Goal: Find specific page/section: Find specific page/section

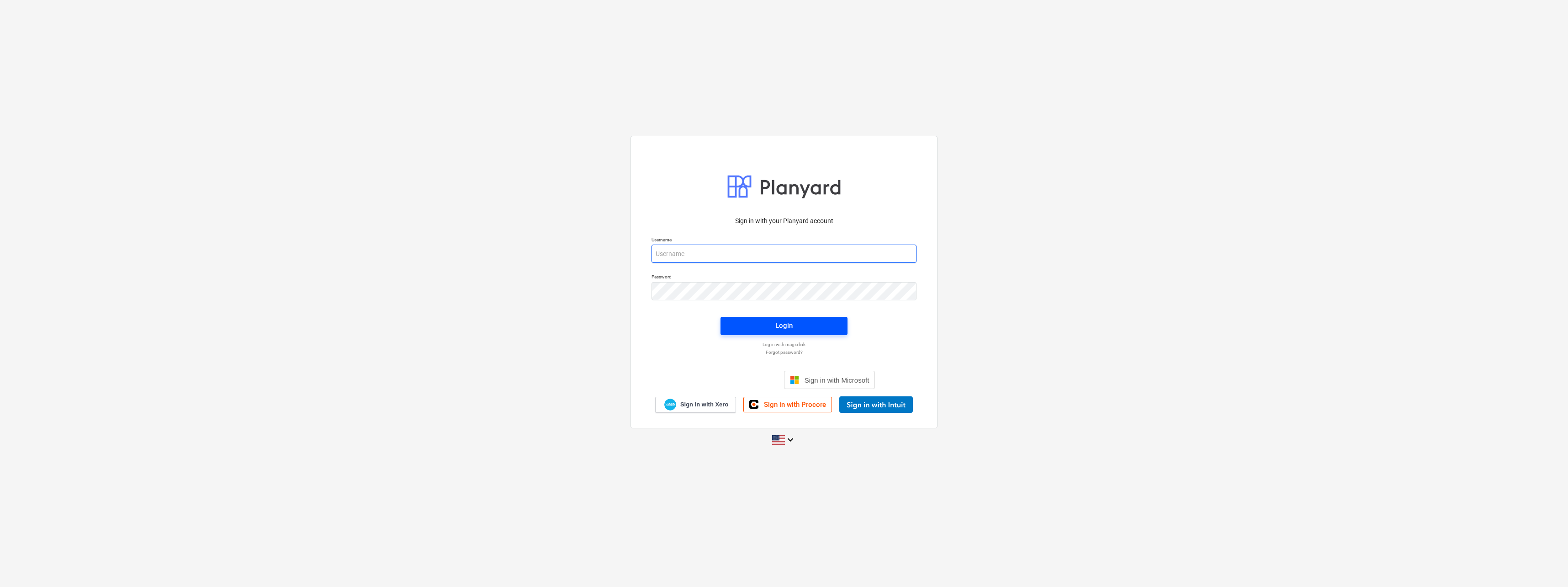
type input "[PERSON_NAME][EMAIL_ADDRESS][DOMAIN_NAME]"
click at [805, 323] on span "Login" at bounding box center [784, 325] width 105 height 12
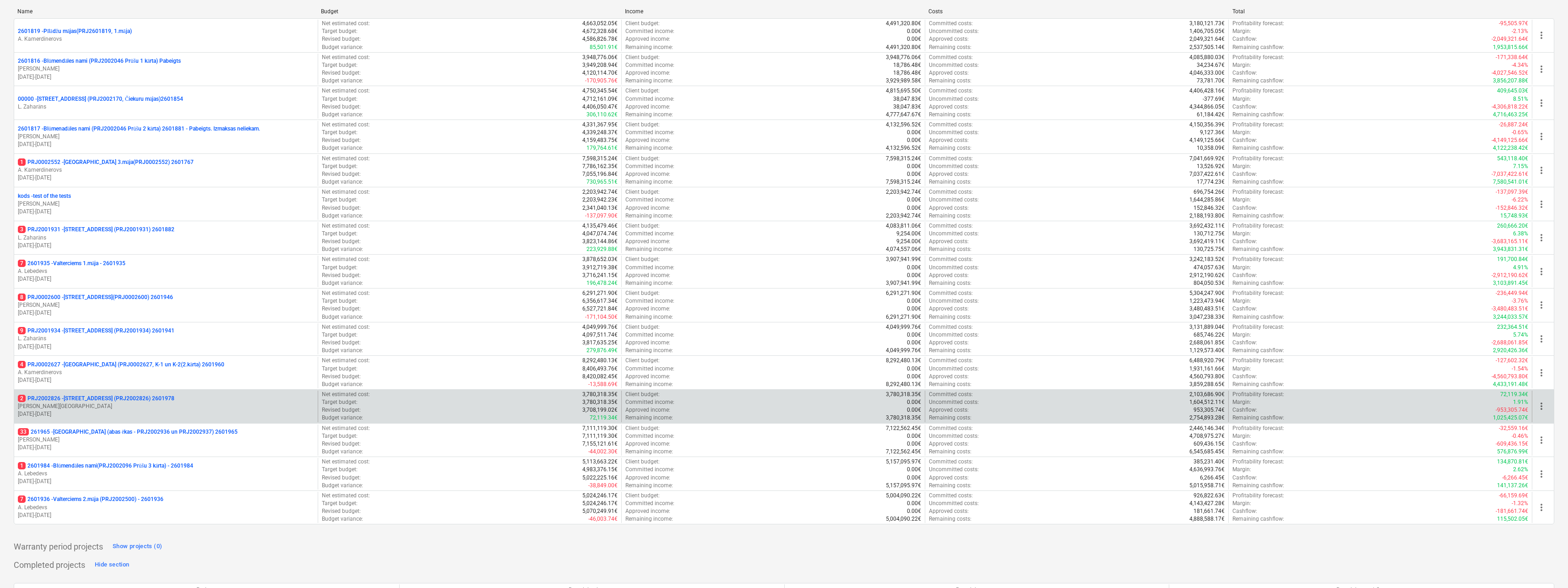
scroll to position [190, 0]
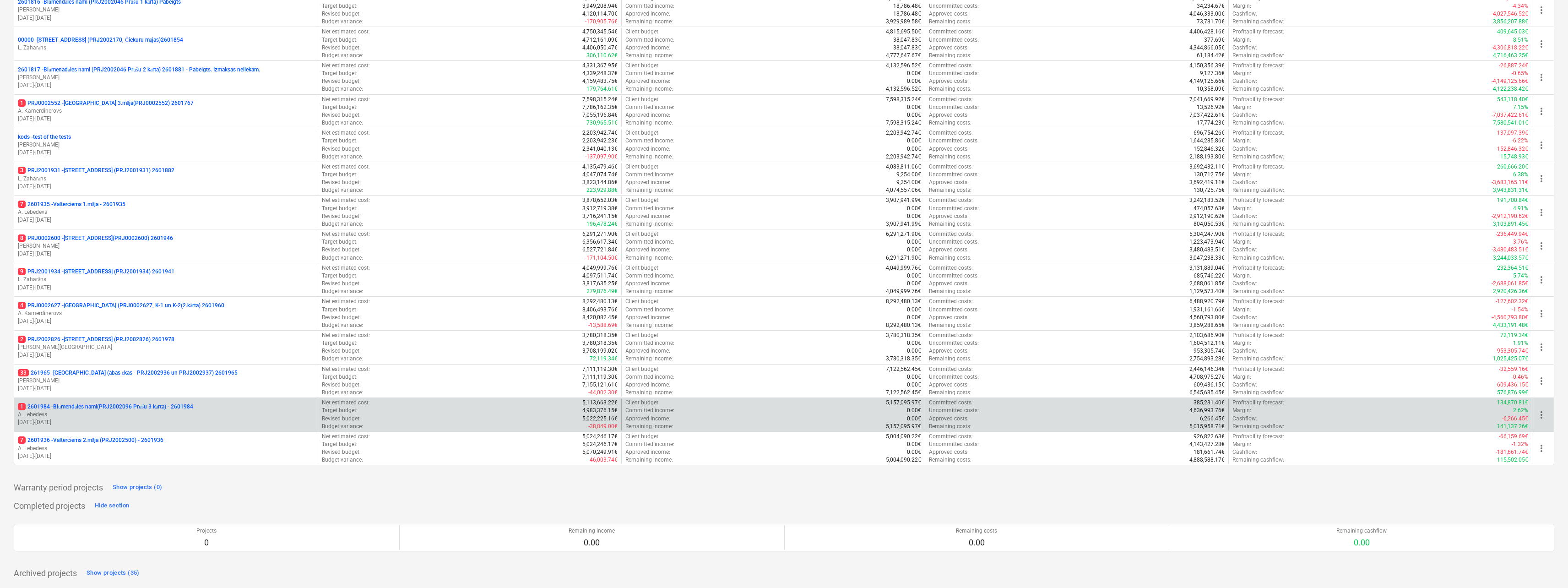
click at [101, 408] on p "1 2601984 - Blūmendāles nami(PRJ2002096 Prūšu 3 kārta) - 2601984" at bounding box center [105, 407] width 175 height 8
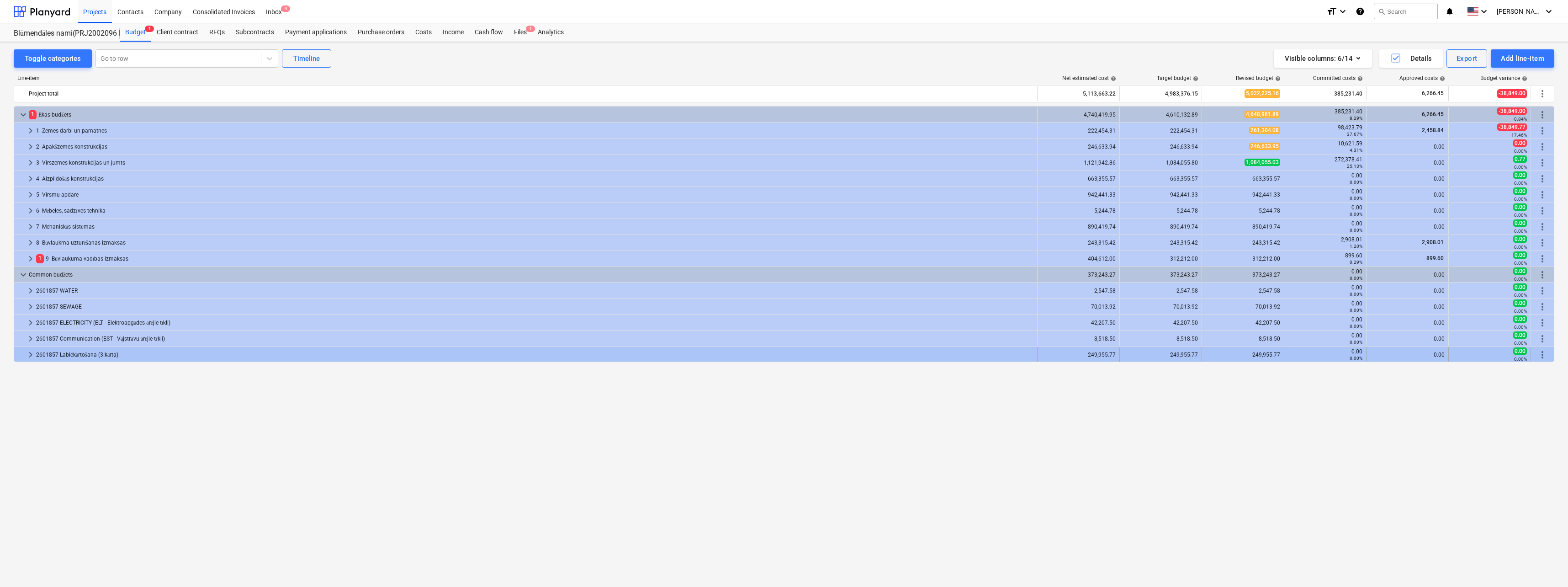
click at [48, 357] on div "2601857 Labiekārtošana (3.kārta)" at bounding box center [534, 354] width 998 height 15
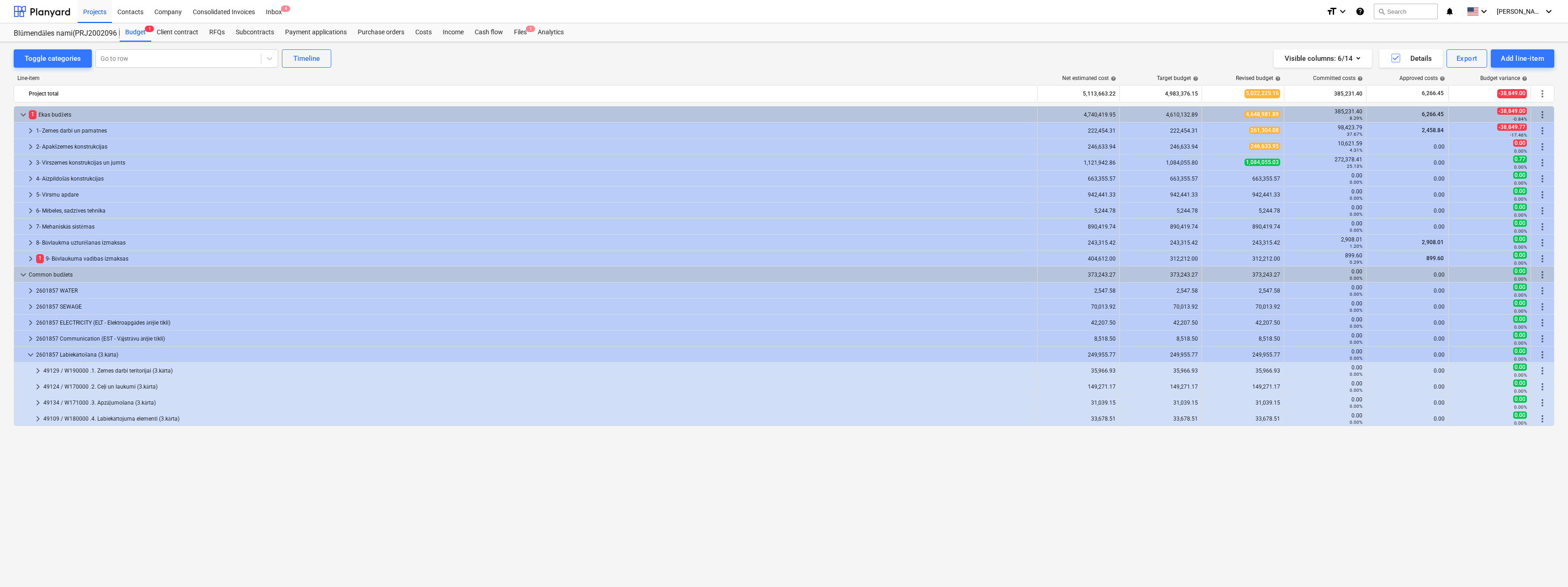
click at [30, 338] on span "keyboard_arrow_right" at bounding box center [30, 339] width 11 height 11
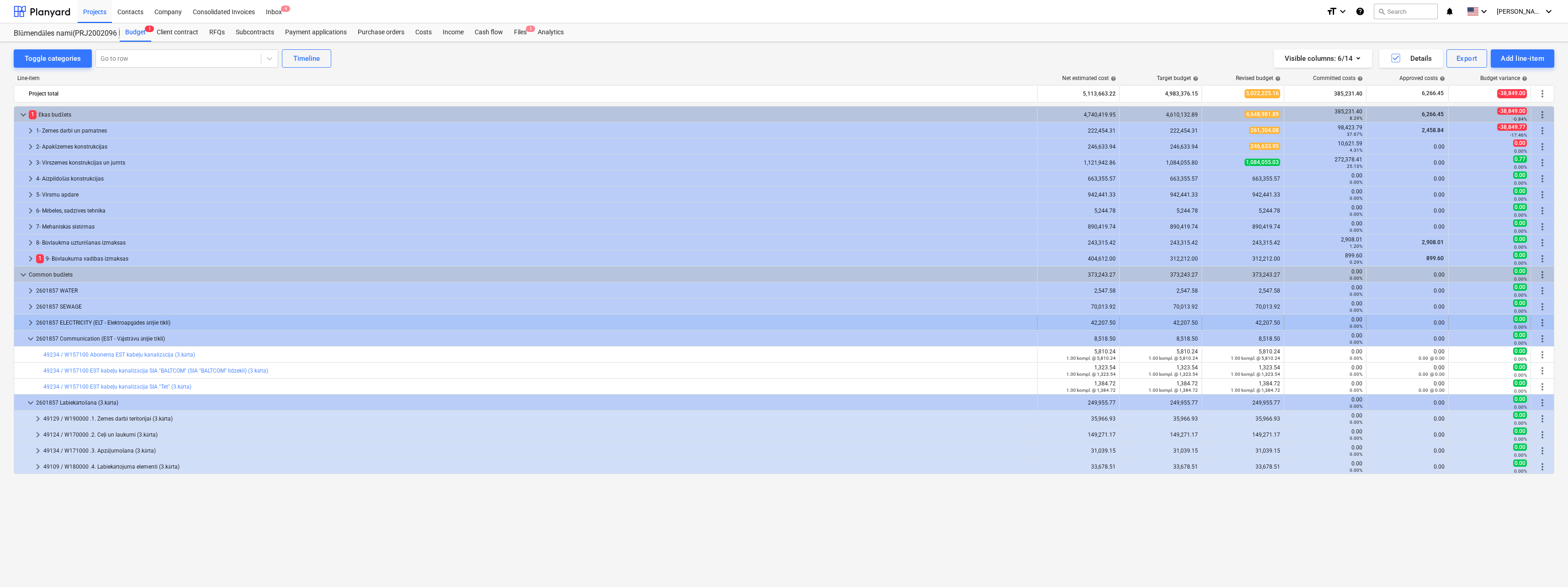
click at [29, 322] on span "keyboard_arrow_right" at bounding box center [30, 322] width 11 height 11
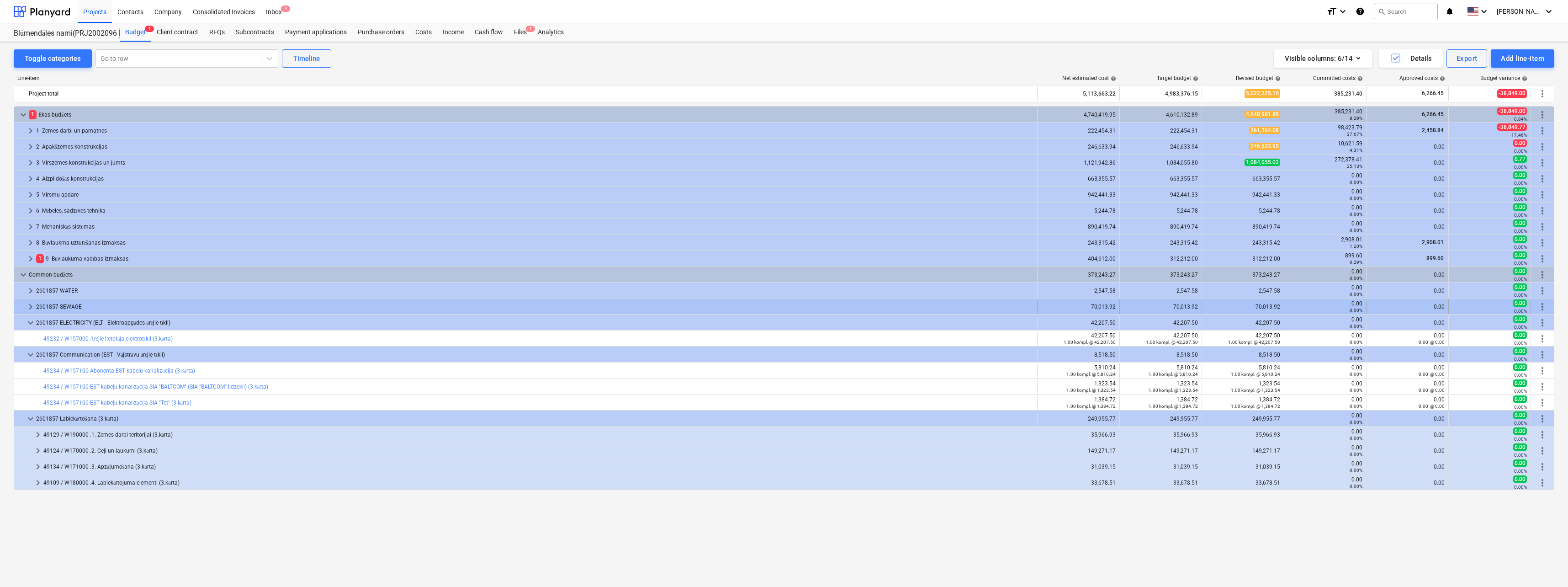
click at [29, 309] on span "keyboard_arrow_right" at bounding box center [30, 307] width 11 height 11
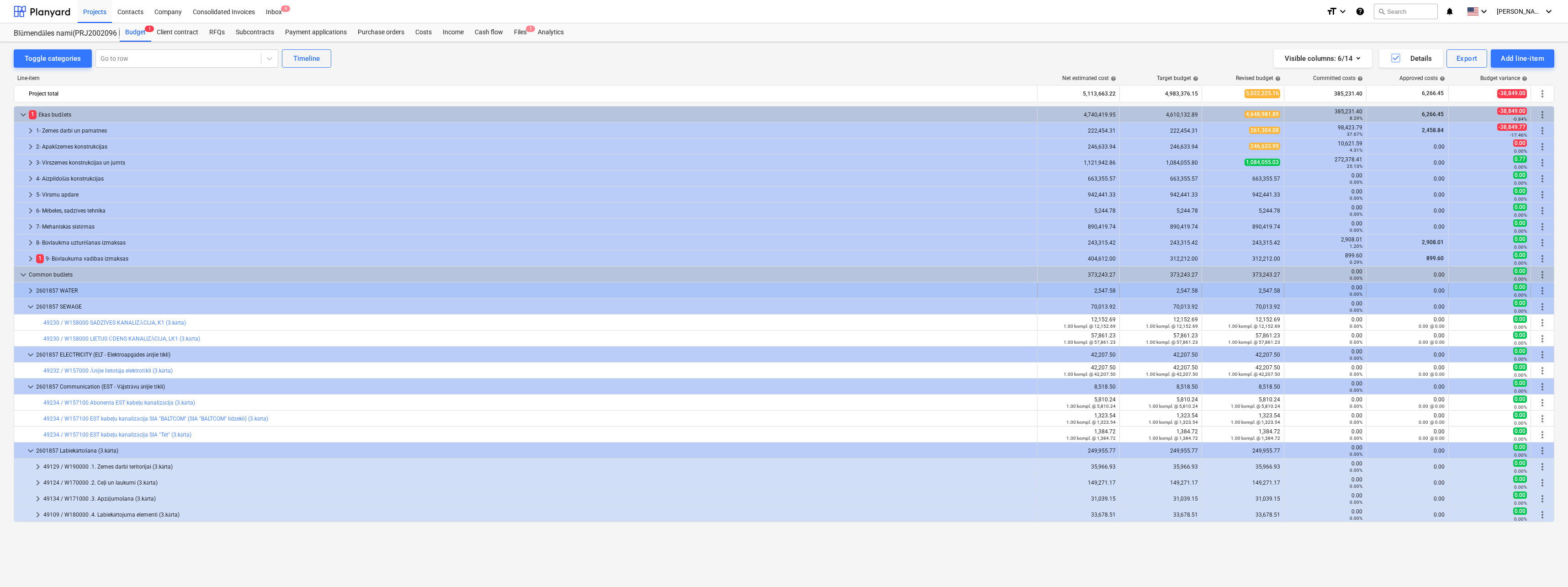
click at [28, 289] on span "keyboard_arrow_right" at bounding box center [30, 290] width 11 height 11
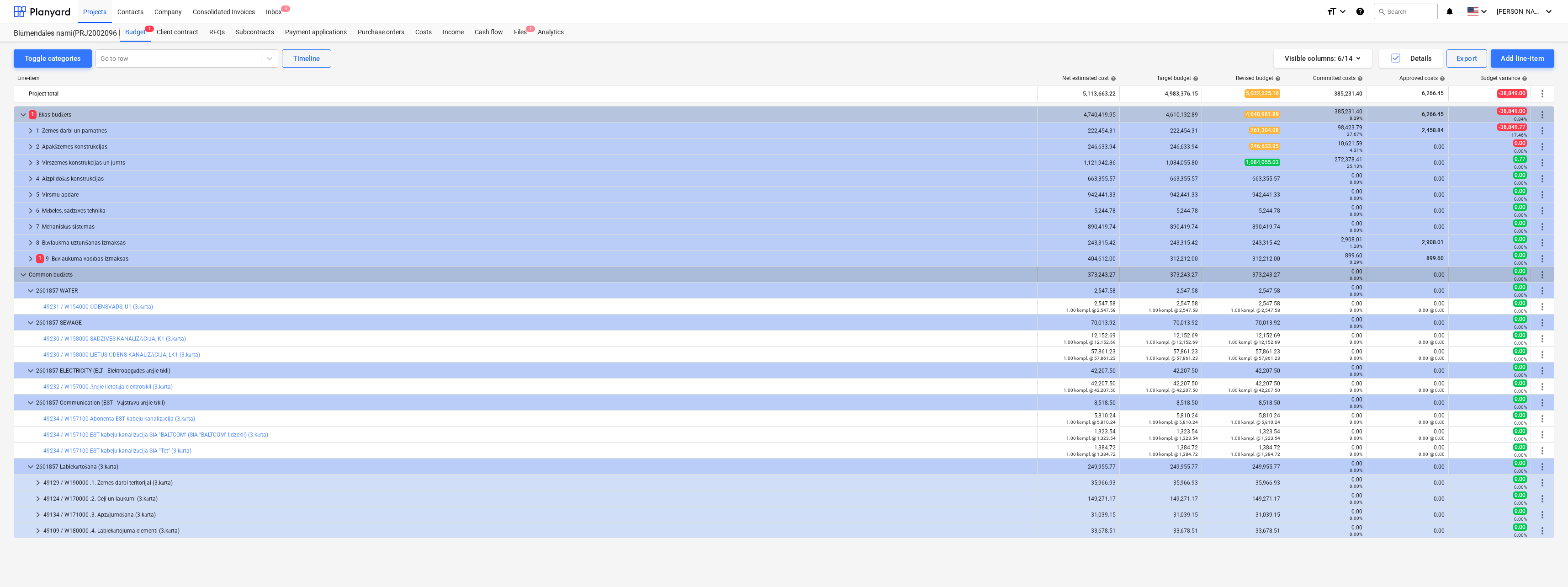
click at [21, 271] on span "keyboard_arrow_down" at bounding box center [22, 275] width 11 height 11
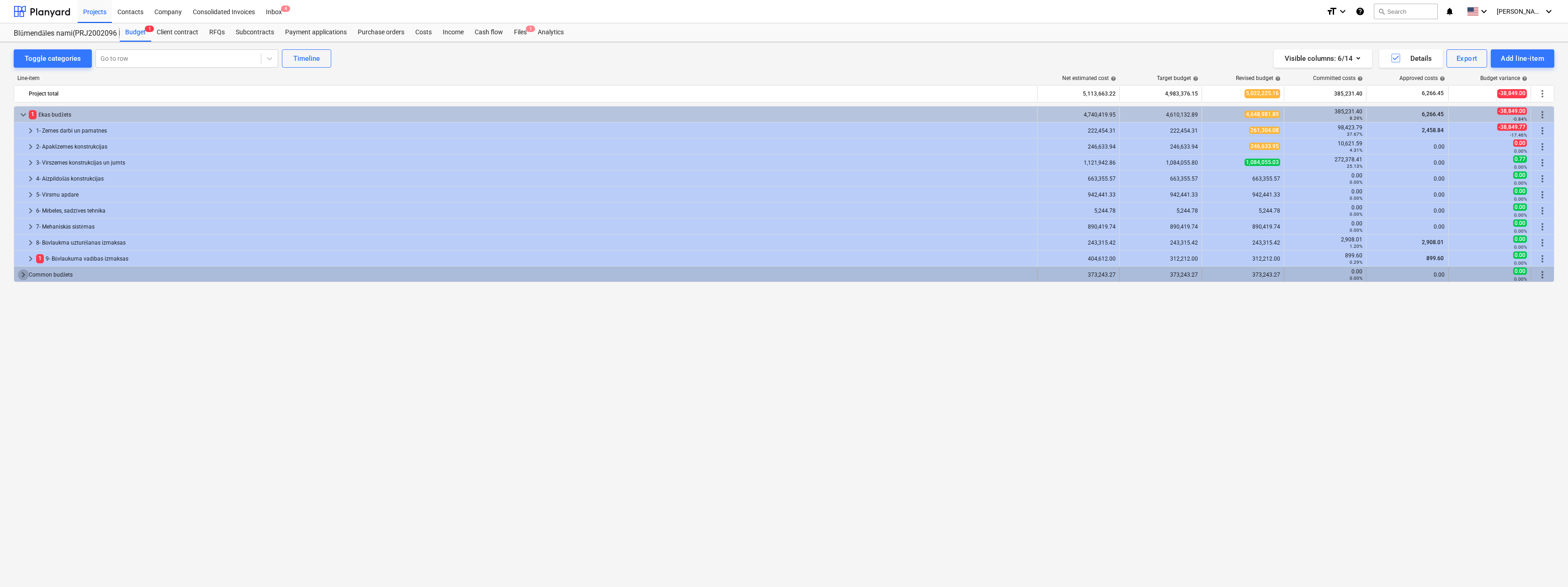
click at [27, 277] on span "keyboard_arrow_right" at bounding box center [22, 275] width 11 height 11
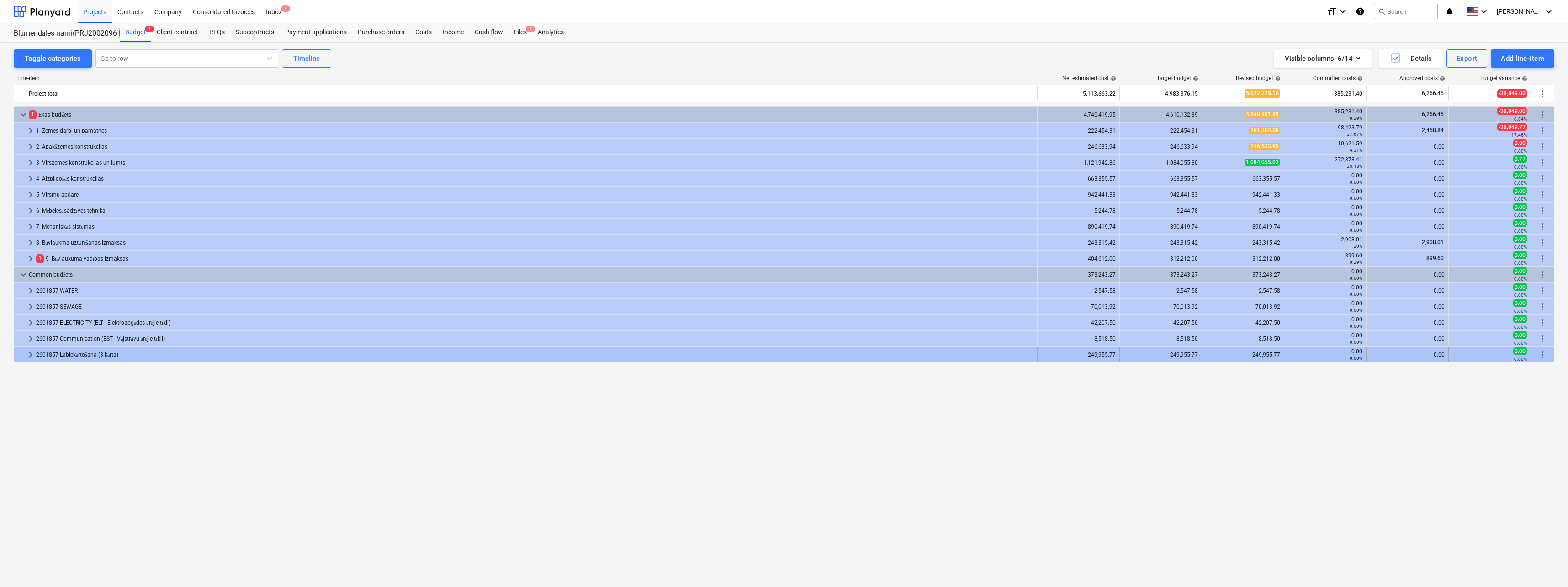
click at [30, 355] on span "keyboard_arrow_right" at bounding box center [30, 354] width 11 height 11
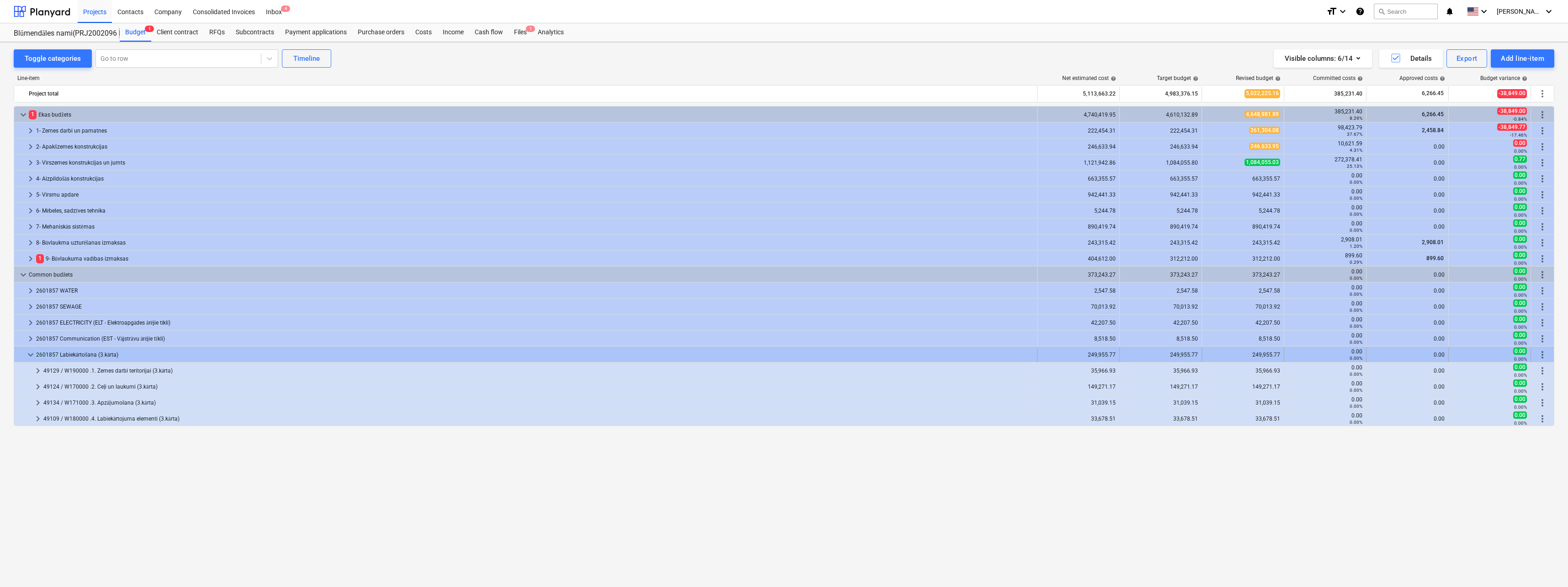
drag, startPoint x: 59, startPoint y: 354, endPoint x: 34, endPoint y: 354, distance: 25.0
click at [34, 354] on div "keyboard_arrow_down 2601857 Labiekārtošana (3.kārta)" at bounding box center [527, 354] width 1024 height 15
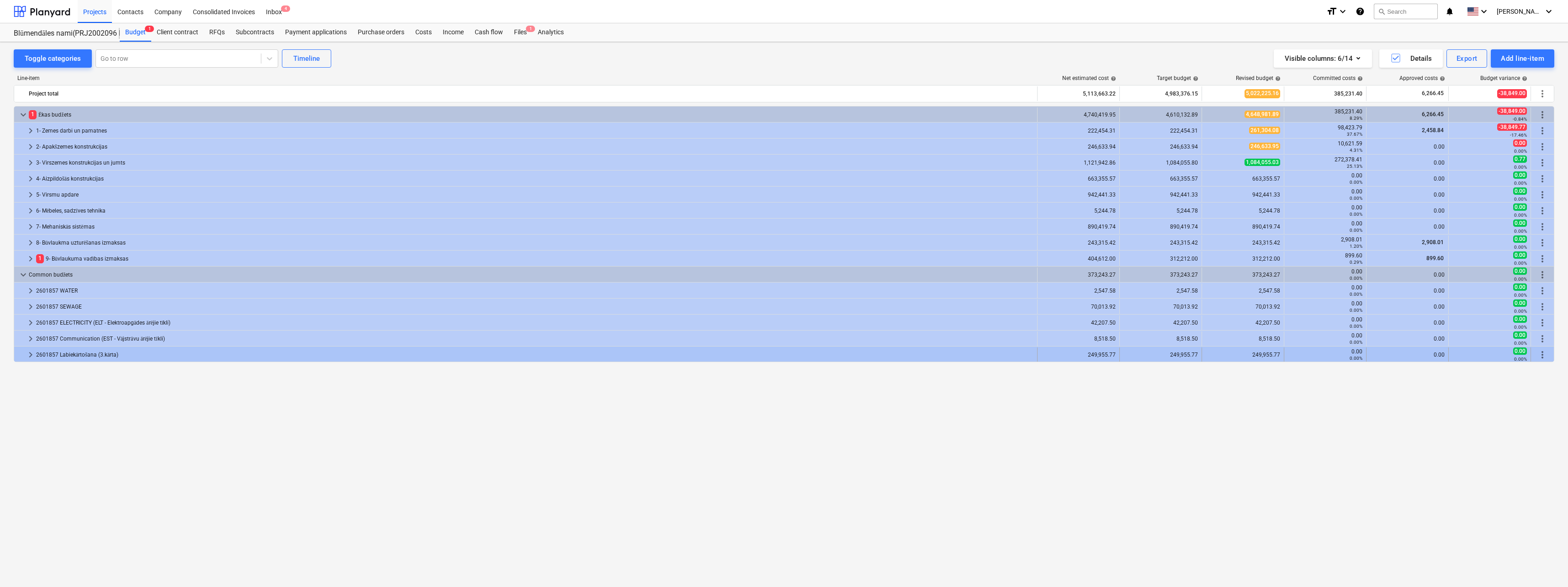
click at [54, 354] on div "2601857 Labiekārtošana (3.kārta)" at bounding box center [534, 354] width 998 height 15
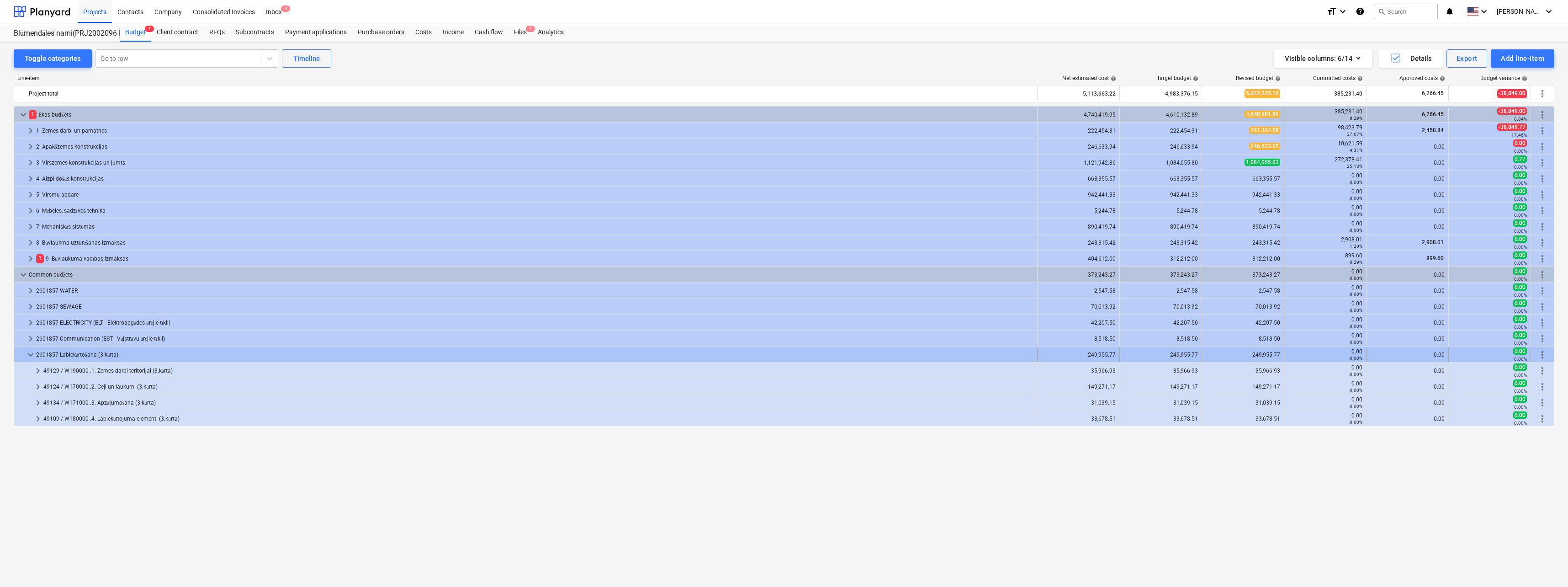
drag, startPoint x: 37, startPoint y: 358, endPoint x: 57, endPoint y: 357, distance: 20.0
click at [57, 357] on div "2601857 Labiekārtošana (3.kārta)" at bounding box center [534, 354] width 998 height 15
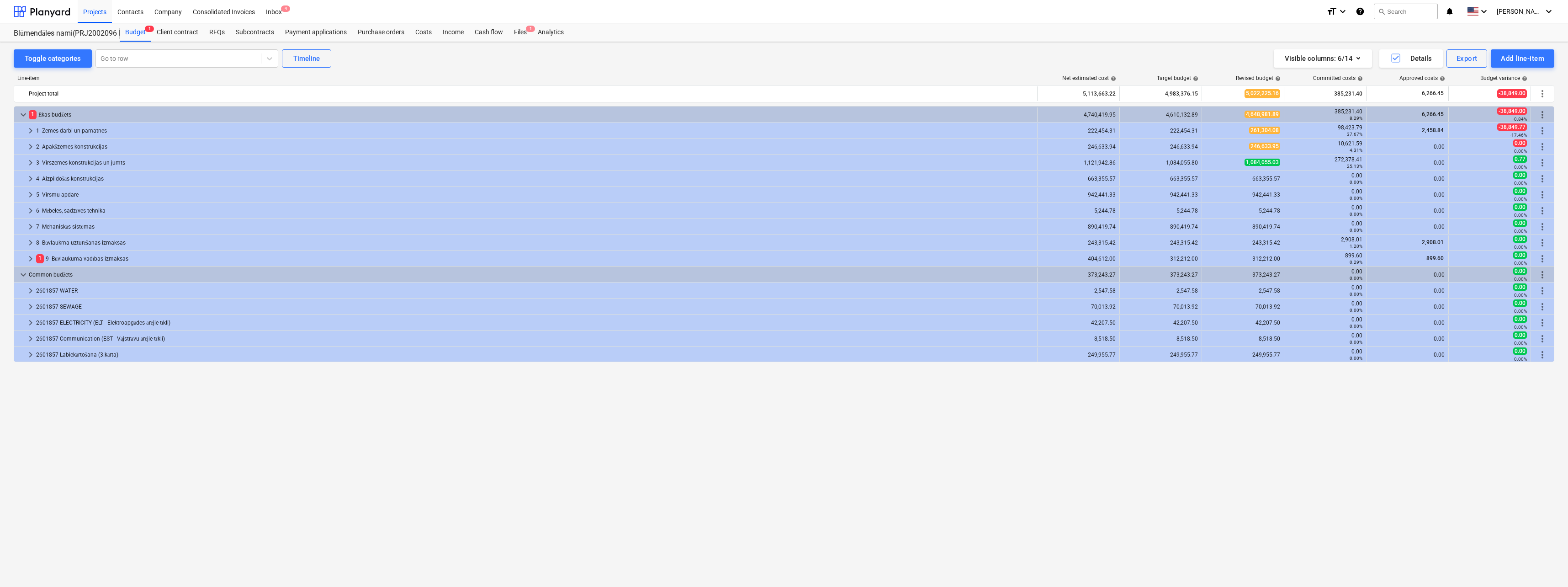
click at [57, 357] on div "2601857 Labiekārtošana (3.kārta)" at bounding box center [534, 354] width 998 height 15
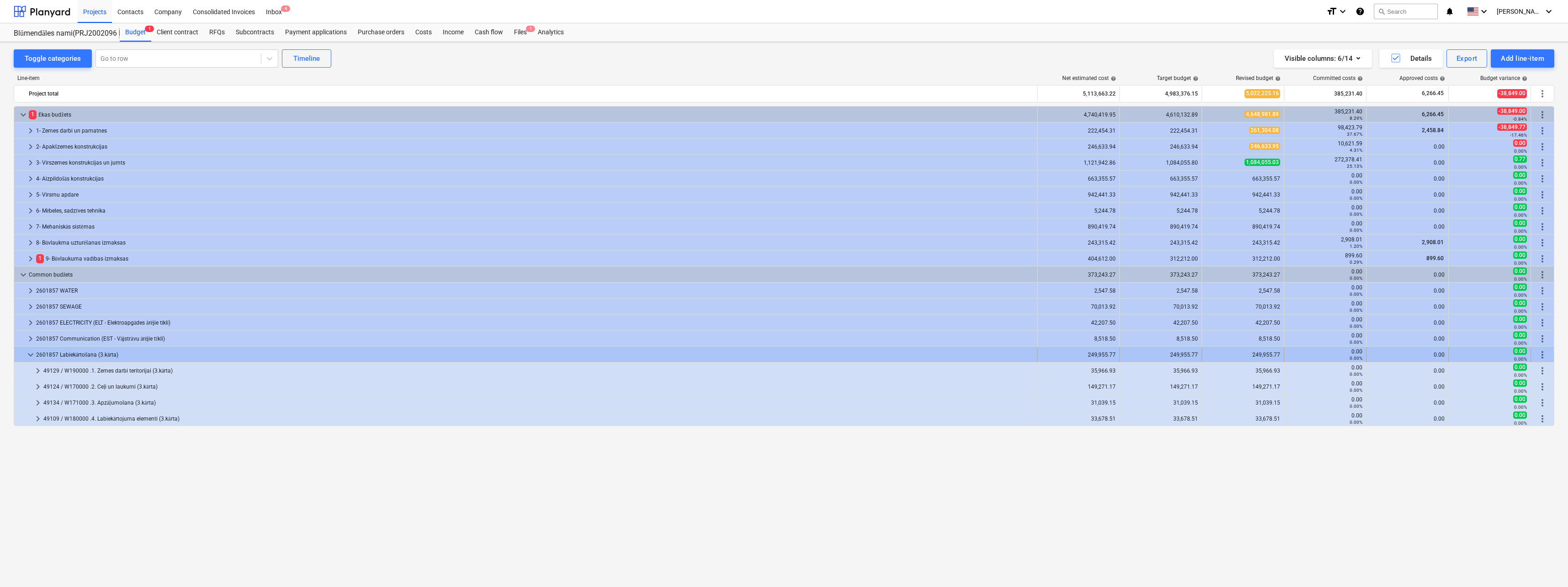
drag, startPoint x: 58, startPoint y: 355, endPoint x: 37, endPoint y: 355, distance: 21.0
click at [37, 355] on div "2601857 Labiekārtošana (3.kārta)" at bounding box center [534, 354] width 998 height 15
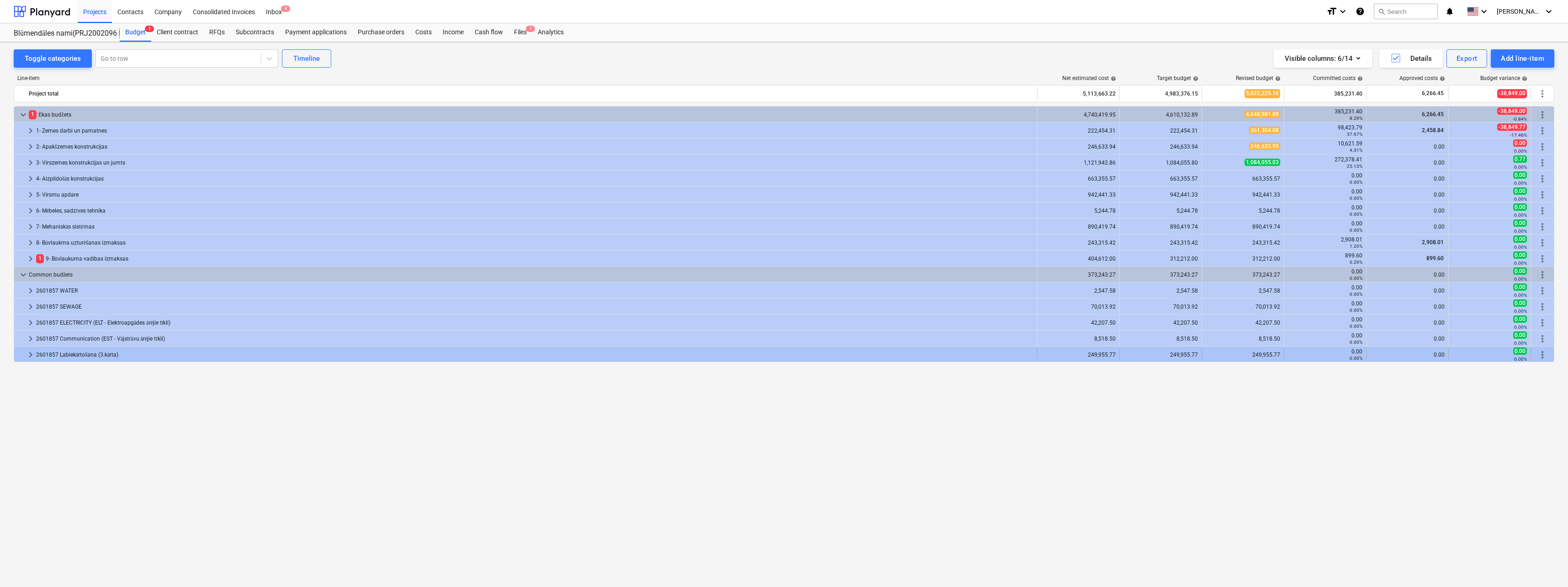
drag, startPoint x: 37, startPoint y: 355, endPoint x: 57, endPoint y: 355, distance: 20.0
click at [57, 355] on div "2601857 Labiekārtošana (3.kārta)" at bounding box center [534, 354] width 998 height 15
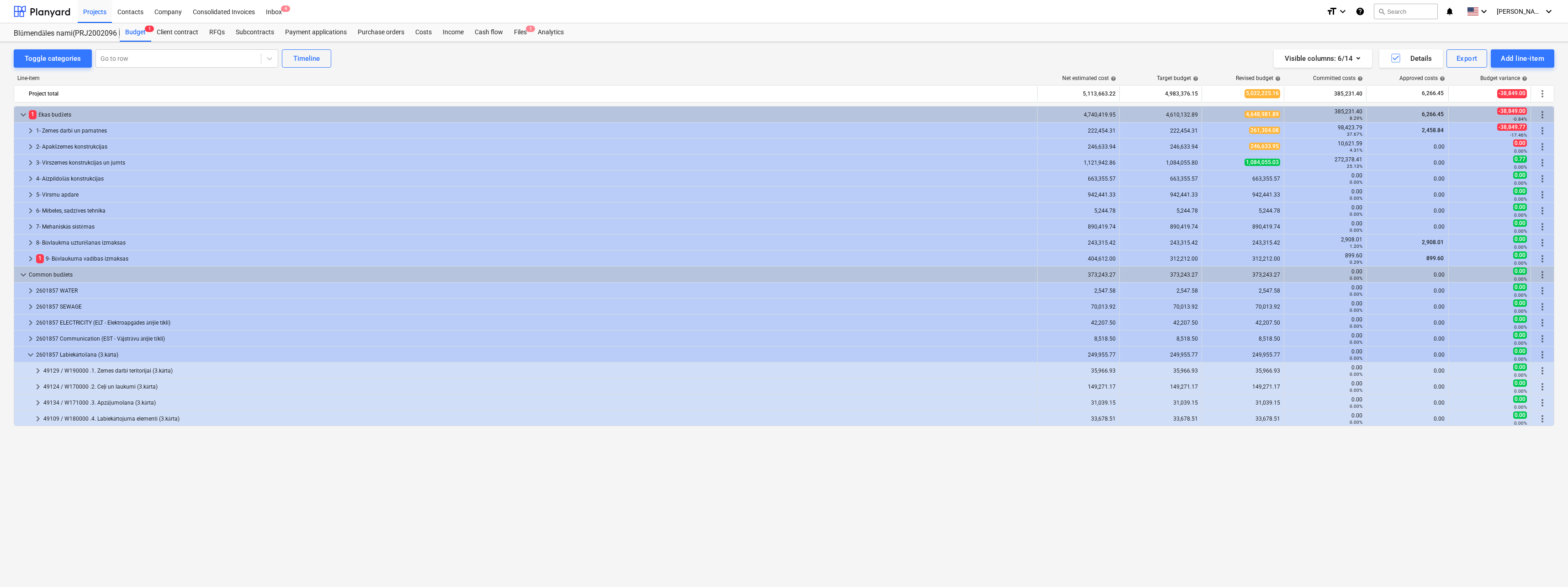
click at [57, 355] on div "2601857 Labiekārtošana (3.kārta)" at bounding box center [534, 354] width 998 height 15
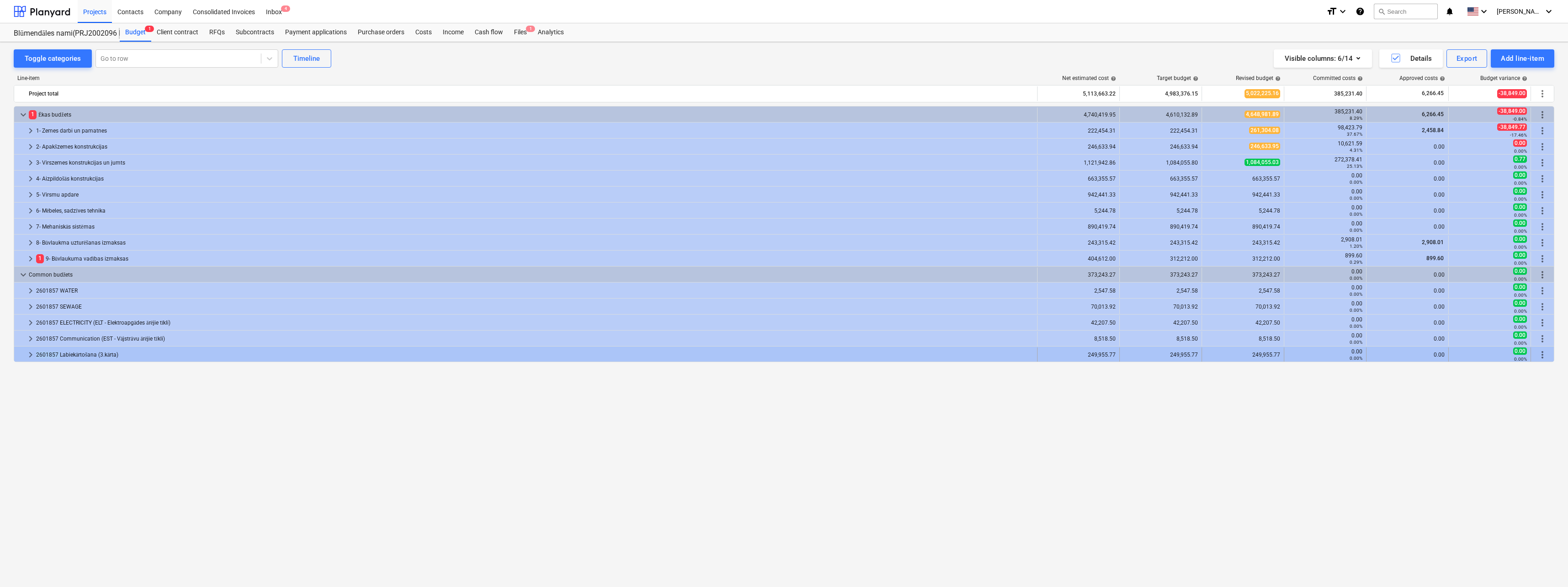
drag, startPoint x: 57, startPoint y: 355, endPoint x: 36, endPoint y: 354, distance: 21.0
click at [36, 354] on div "keyboard_arrow_right 2601857 Labiekārtošana (3.kārta)" at bounding box center [527, 354] width 1024 height 15
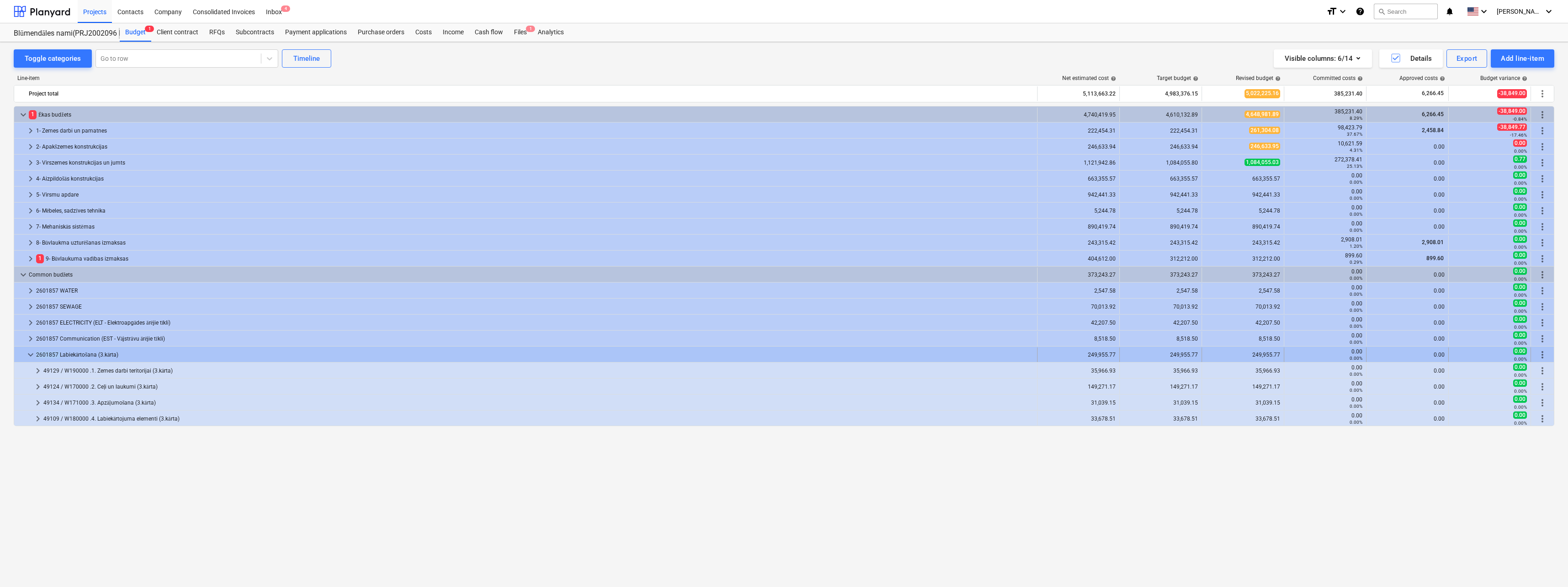
drag, startPoint x: 59, startPoint y: 354, endPoint x: 34, endPoint y: 354, distance: 25.0
click at [34, 354] on div "keyboard_arrow_down 2601857 Labiekārtošana (3.kārta)" at bounding box center [527, 354] width 1024 height 15
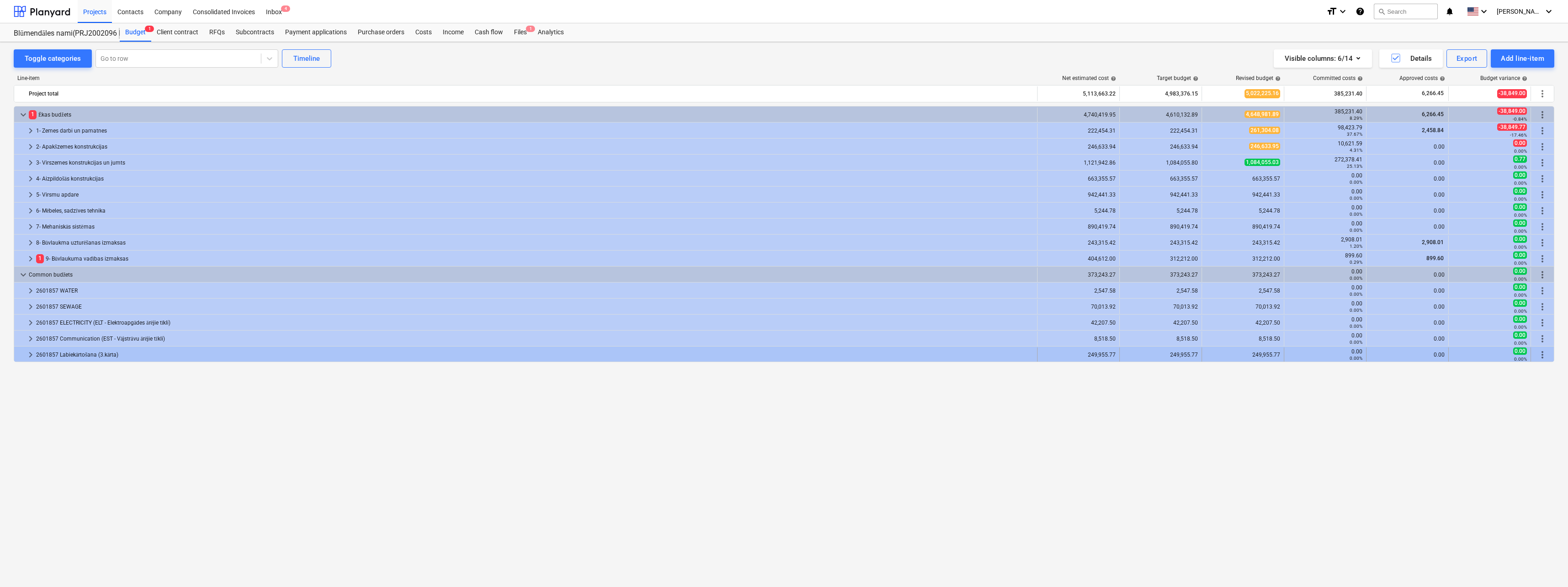
click at [40, 356] on div "2601857 Labiekārtošana (3.kārta)" at bounding box center [534, 354] width 998 height 15
